Goal: Information Seeking & Learning: Check status

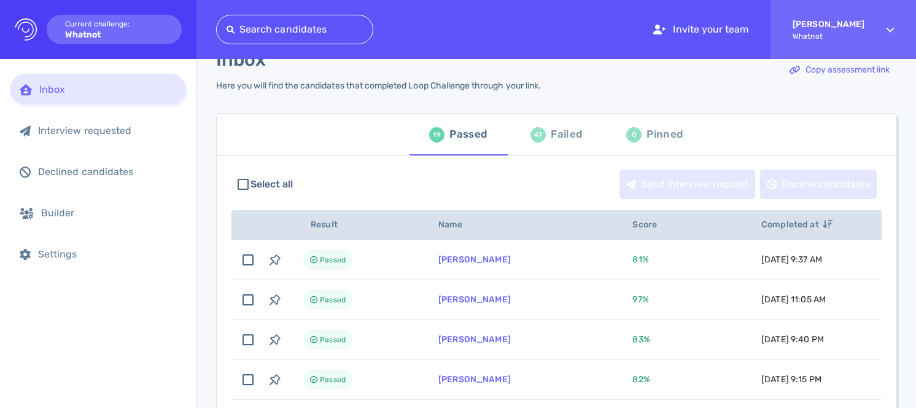
scroll to position [31, 0]
click at [547, 138] on div "47 Failed" at bounding box center [557, 133] width 52 height 34
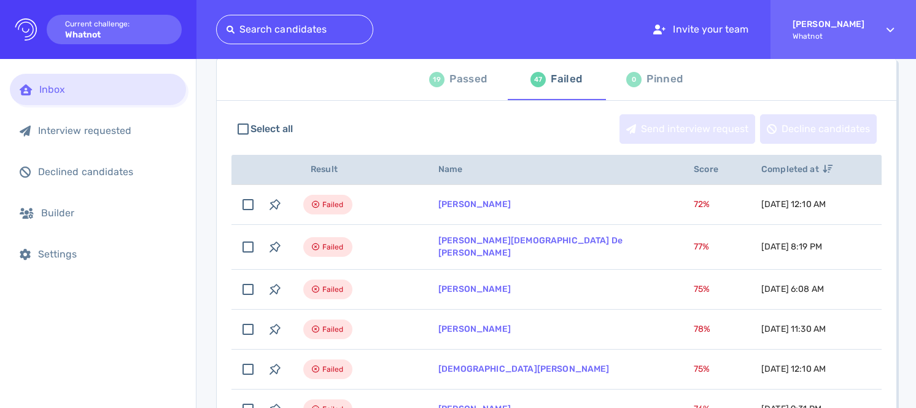
scroll to position [87, 0]
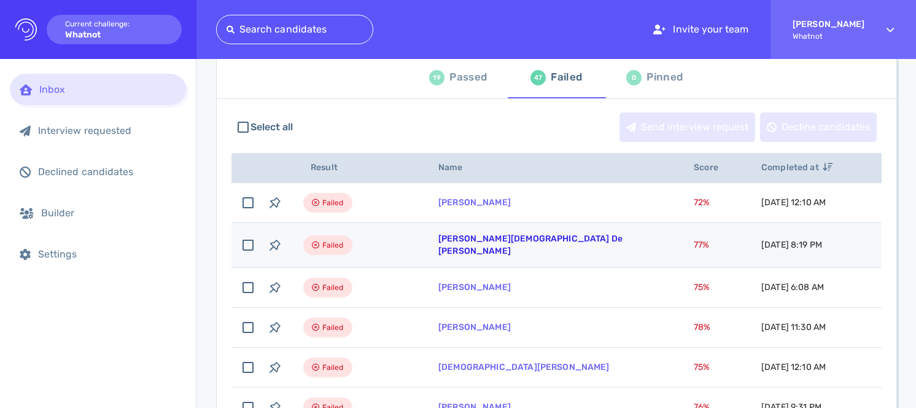
click at [504, 241] on link "[PERSON_NAME][DEMOGRAPHIC_DATA] De [PERSON_NAME]" at bounding box center [530, 244] width 184 height 23
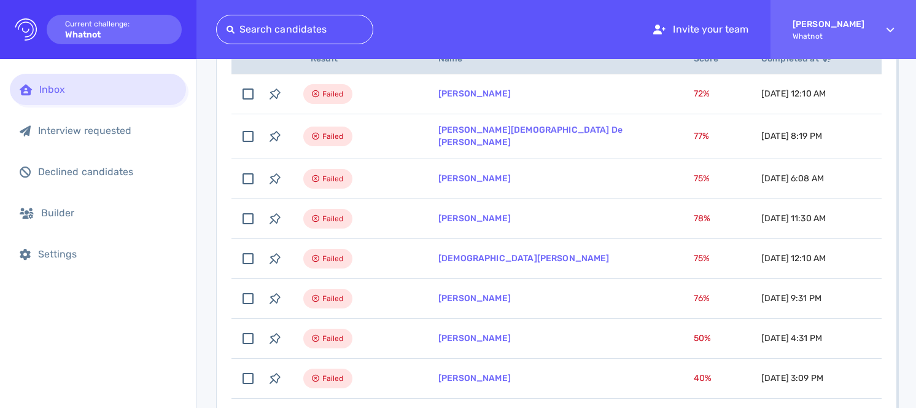
scroll to position [197, 0]
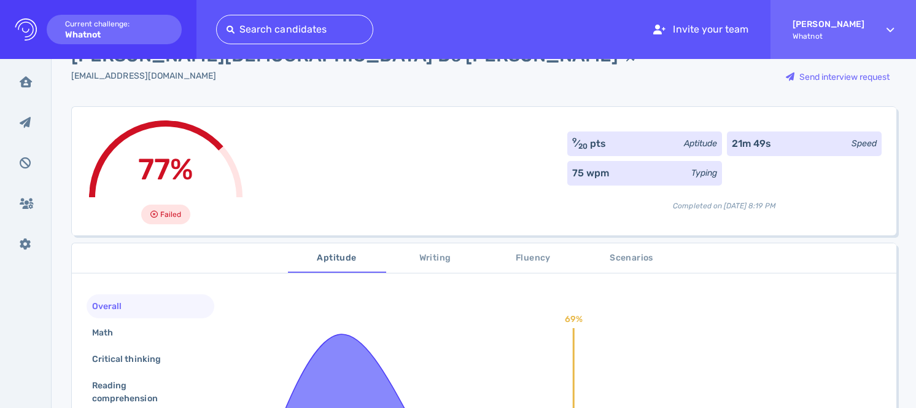
scroll to position [58, 0]
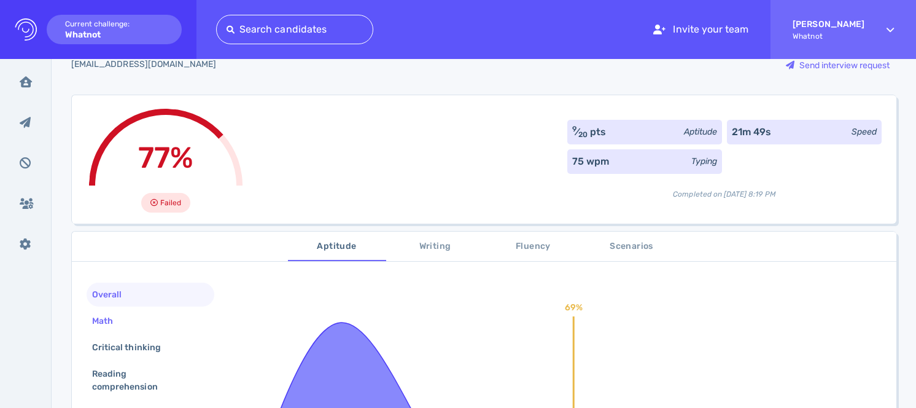
click at [166, 309] on div "Math" at bounding box center [151, 321] width 128 height 24
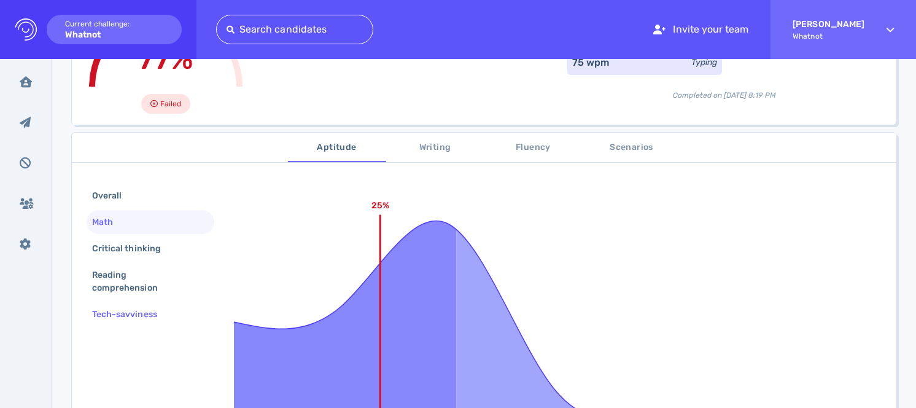
scroll to position [176, 0]
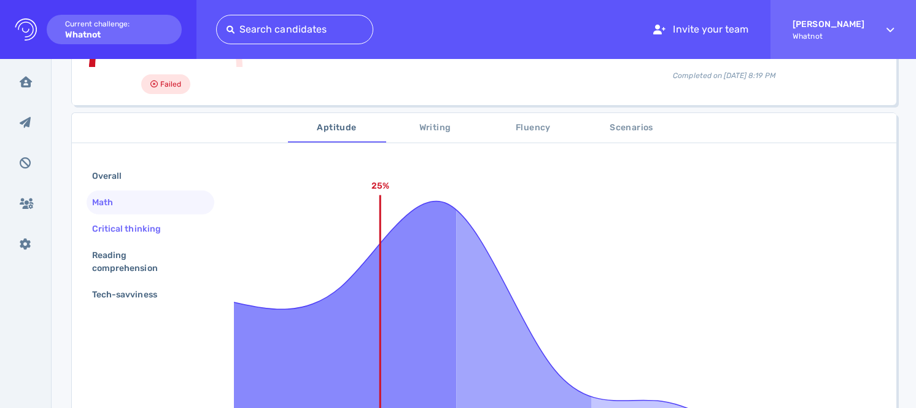
click at [149, 220] on div "Critical thinking" at bounding box center [133, 229] width 86 height 18
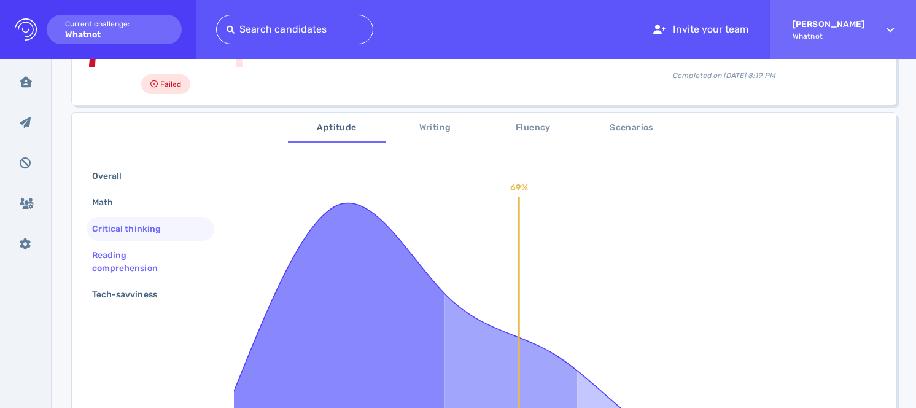
click at [150, 246] on div "Reading comprehension" at bounding box center [146, 261] width 112 height 31
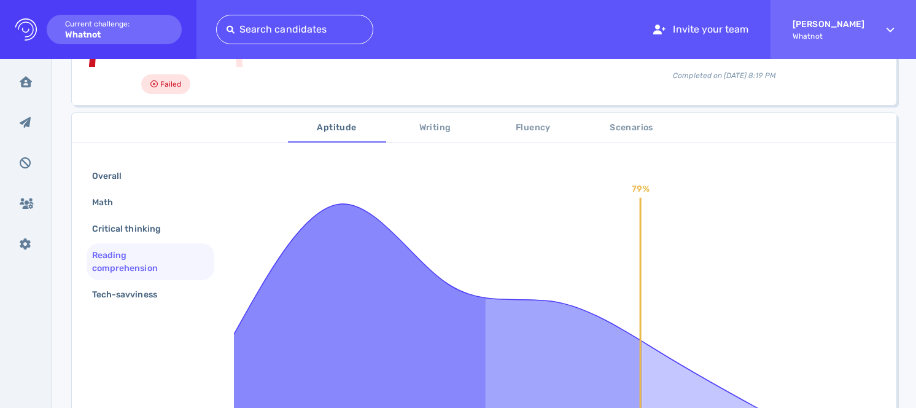
click at [155, 290] on div "Overall Math Critical thinking Reading comprehension Tech-savviness" at bounding box center [151, 236] width 128 height 145
click at [164, 286] on div "Tech-savviness" at bounding box center [131, 295] width 82 height 18
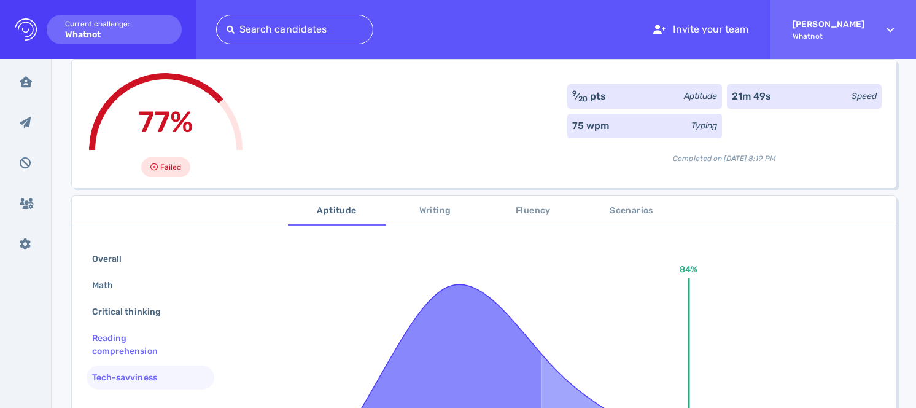
scroll to position [101, 0]
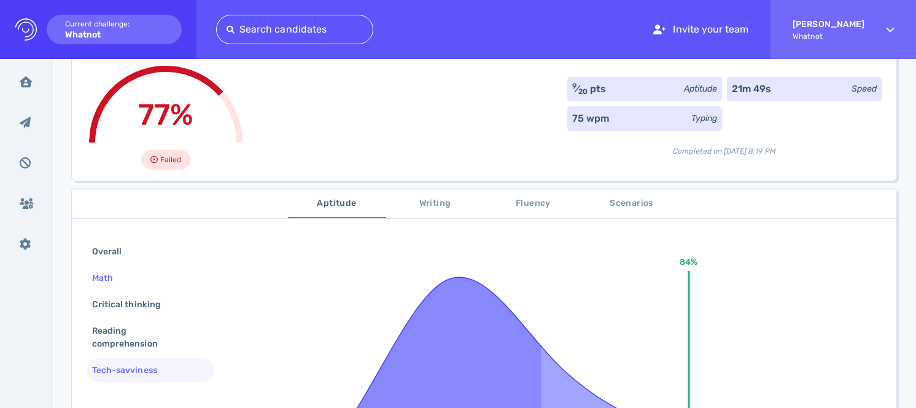
click at [167, 266] on div "Math" at bounding box center [151, 278] width 128 height 24
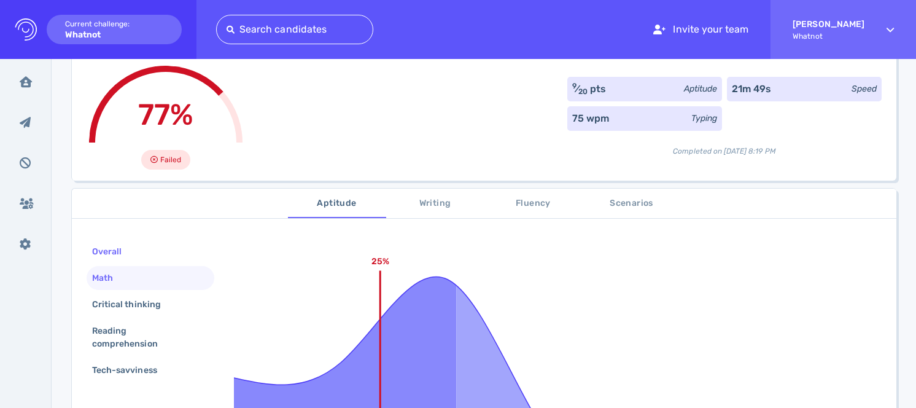
click at [178, 239] on div "Overall" at bounding box center [151, 251] width 128 height 24
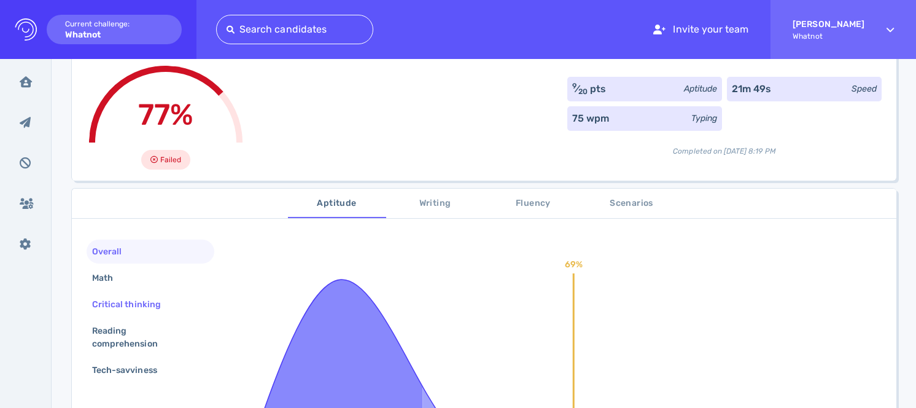
click at [184, 292] on div "Critical thinking" at bounding box center [151, 304] width 128 height 24
